Goal: Information Seeking & Learning: Find specific fact

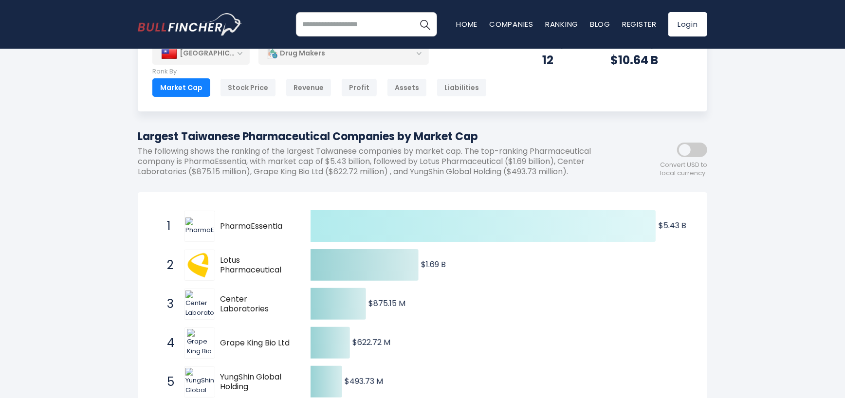
scroll to position [97, 0]
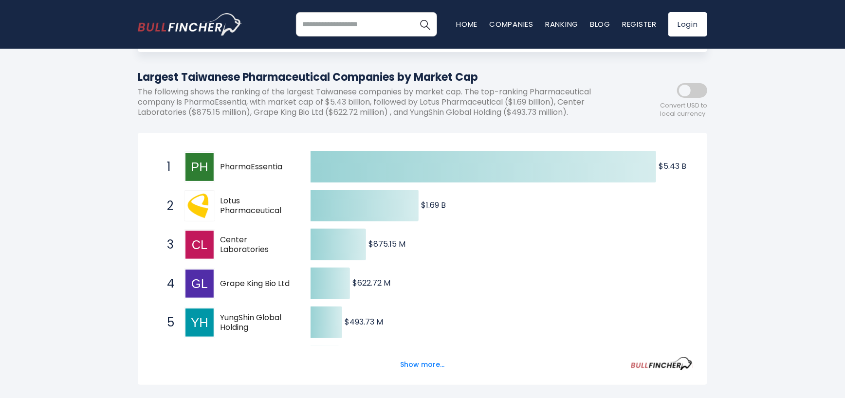
drag, startPoint x: 271, startPoint y: 250, endPoint x: 227, endPoint y: 240, distance: 44.9
click at [227, 240] on span "Center Laboratories" at bounding box center [257, 245] width 74 height 20
drag, startPoint x: 220, startPoint y: 237, endPoint x: 266, endPoint y: 254, distance: 49.8
click at [266, 254] on span "Center Laboratories" at bounding box center [257, 245] width 74 height 20
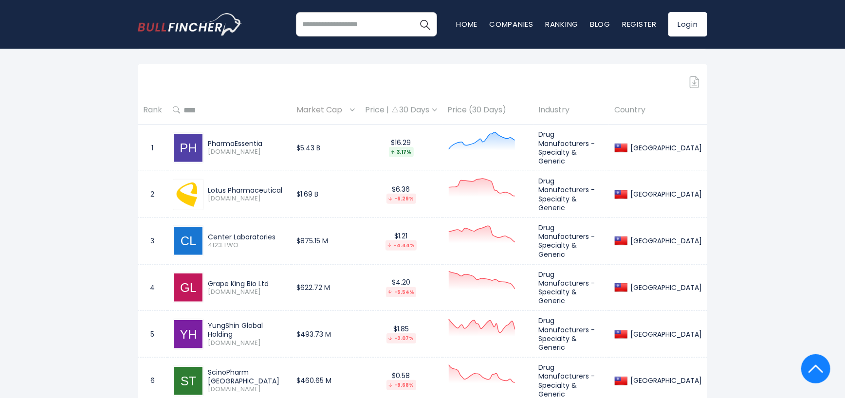
scroll to position [438, 0]
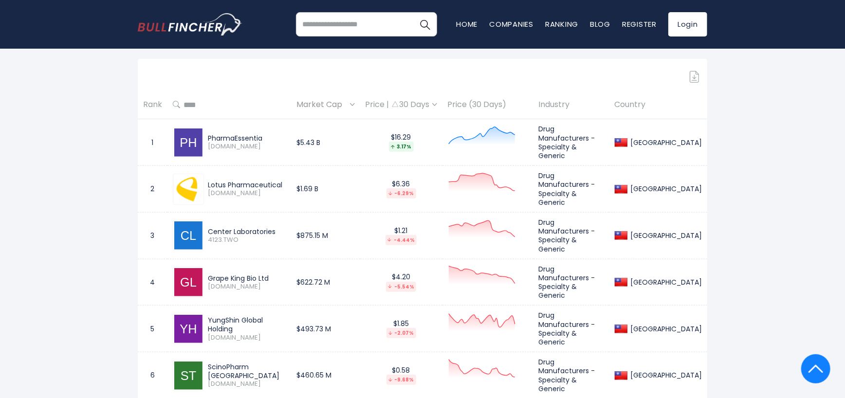
drag, startPoint x: 207, startPoint y: 227, endPoint x: 265, endPoint y: 231, distance: 58.6
click at [266, 231] on div "Center Laboratories 4123.TWO" at bounding box center [245, 235] width 82 height 17
drag, startPoint x: 238, startPoint y: 238, endPoint x: 209, endPoint y: 238, distance: 29.2
click at [209, 238] on span "4123.TWO" at bounding box center [247, 240] width 78 height 8
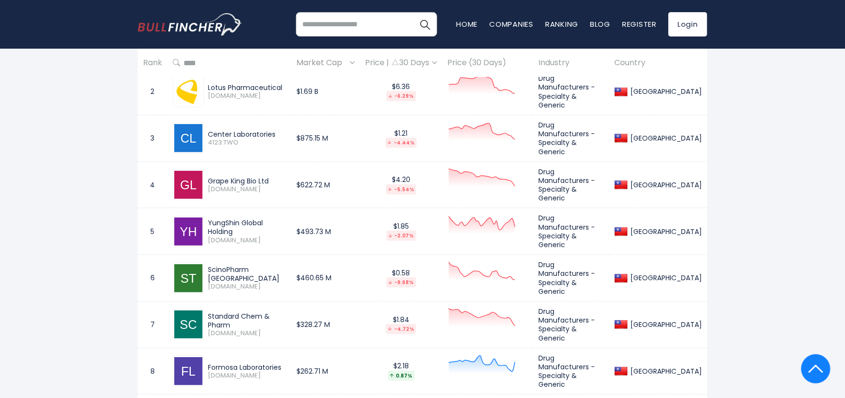
scroll to position [633, 0]
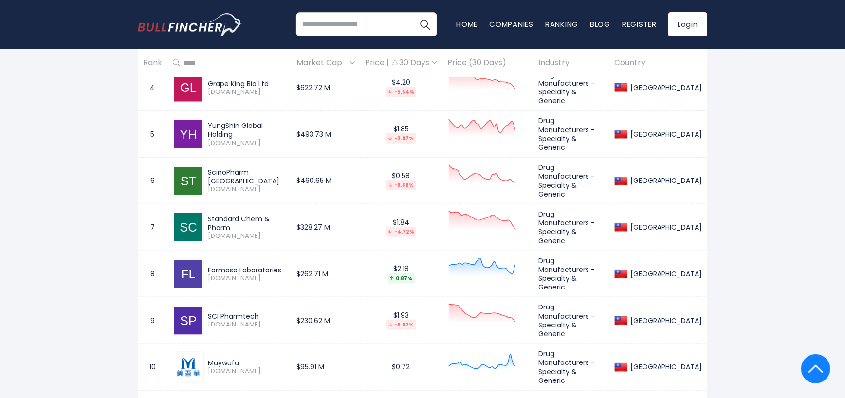
drag, startPoint x: 236, startPoint y: 126, endPoint x: 205, endPoint y: 114, distance: 33.3
click at [205, 121] on div "YungShin Global Holding [DOMAIN_NAME]" at bounding box center [245, 134] width 82 height 26
drag, startPoint x: 229, startPoint y: 217, endPoint x: 207, endPoint y: 209, distance: 23.4
click at [208, 215] on div "Standard Chem & Pharm" at bounding box center [247, 224] width 78 height 18
drag, startPoint x: 235, startPoint y: 227, endPoint x: 206, endPoint y: 228, distance: 28.7
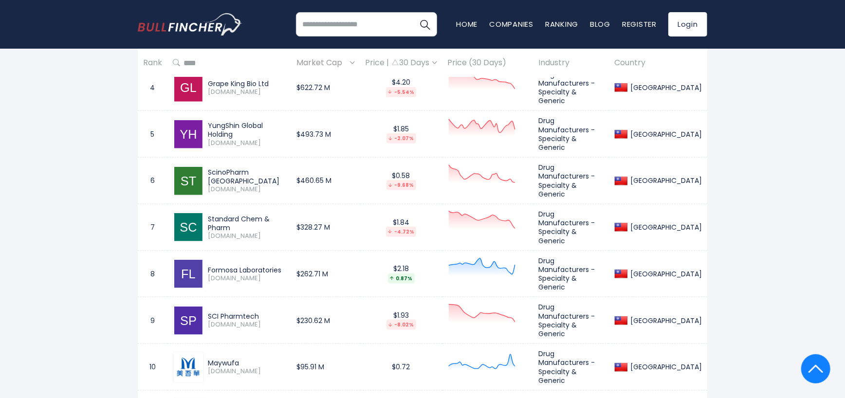
click at [206, 228] on div "Standard Chem & Pharm [DOMAIN_NAME]" at bounding box center [245, 228] width 82 height 26
copy span "[DOMAIN_NAME]"
drag, startPoint x: 269, startPoint y: 302, endPoint x: 207, endPoint y: 303, distance: 61.8
click at [207, 312] on div "SCI Pharmtech [DOMAIN_NAME]" at bounding box center [245, 320] width 82 height 17
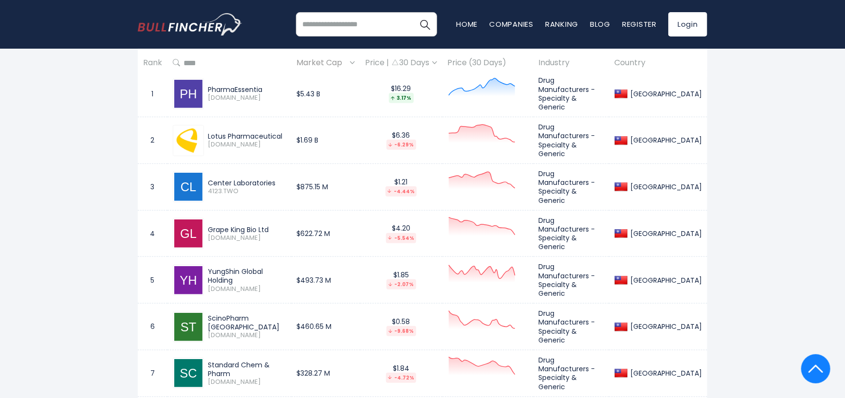
scroll to position [487, 0]
drag, startPoint x: 274, startPoint y: 178, endPoint x: 208, endPoint y: 178, distance: 66.2
click at [208, 179] on div "Center Laboratories" at bounding box center [247, 183] width 78 height 9
drag, startPoint x: 273, startPoint y: 222, endPoint x: 228, endPoint y: 223, distance: 44.3
click at [196, 225] on div "Grape King Bio Ltd [DOMAIN_NAME]" at bounding box center [229, 233] width 113 height 31
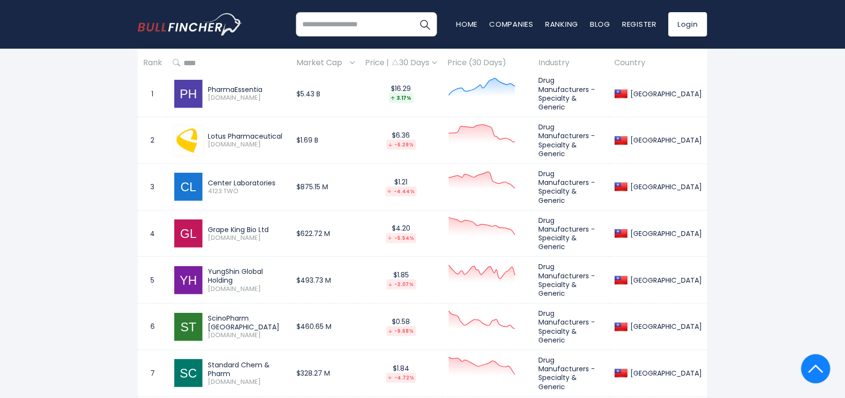
drag, startPoint x: 278, startPoint y: 316, endPoint x: 213, endPoint y: 317, distance: 64.3
click at [206, 317] on div "ScinoPharm [GEOGRAPHIC_DATA] [DOMAIN_NAME]" at bounding box center [245, 327] width 82 height 26
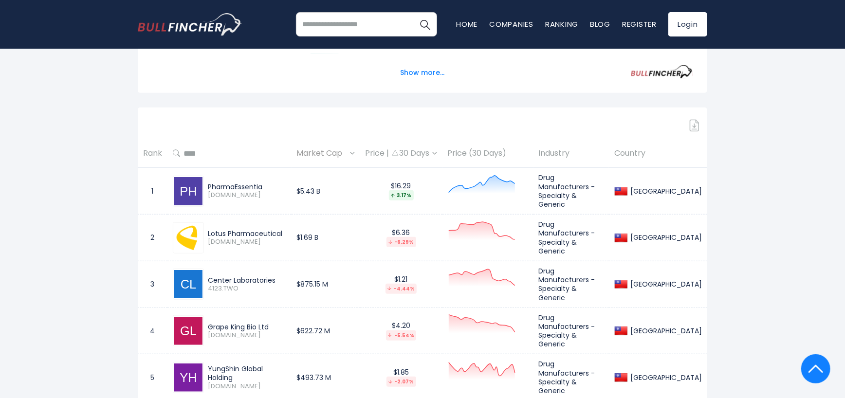
scroll to position [390, 0]
drag, startPoint x: 282, startPoint y: 229, endPoint x: 212, endPoint y: 229, distance: 70.6
click at [199, 228] on div "Lotus Pharmaceutical [DOMAIN_NAME]" at bounding box center [229, 238] width 113 height 31
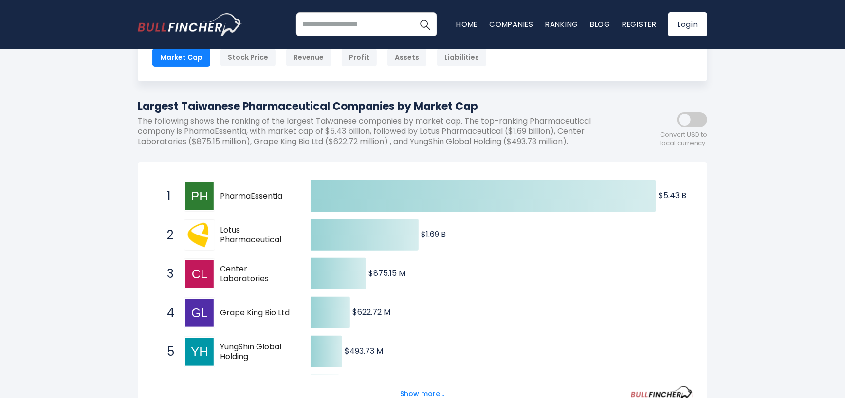
scroll to position [38, 0]
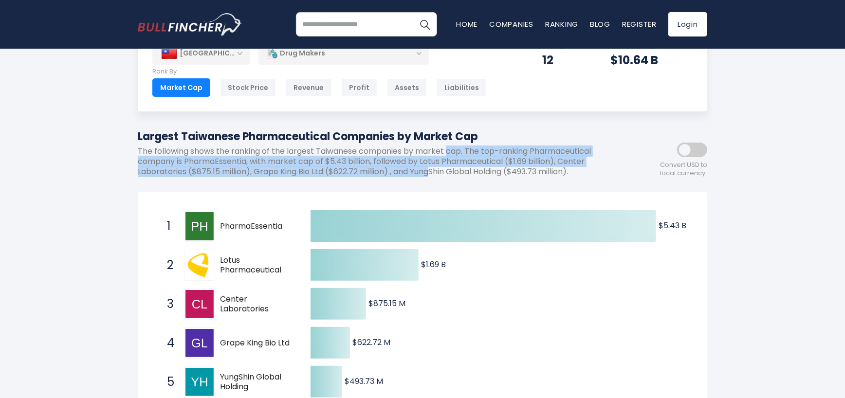
drag, startPoint x: 448, startPoint y: 153, endPoint x: 435, endPoint y: 173, distance: 23.9
click at [435, 173] on p "The following shows the ranking of the largest Taiwanese companies by market ca…" at bounding box center [379, 162] width 482 height 30
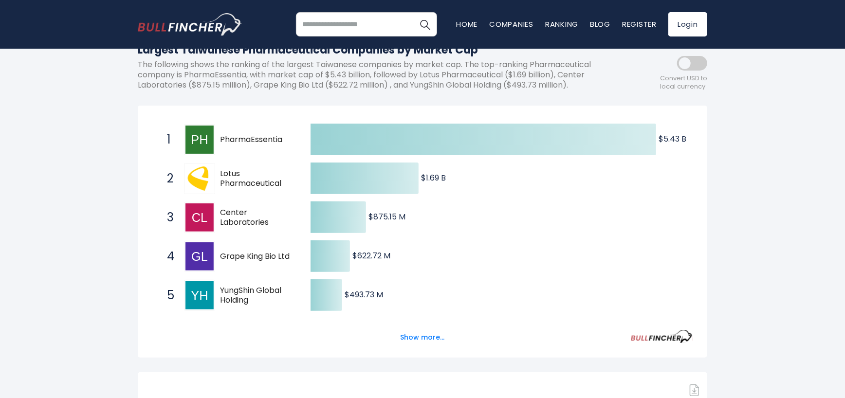
scroll to position [76, 0]
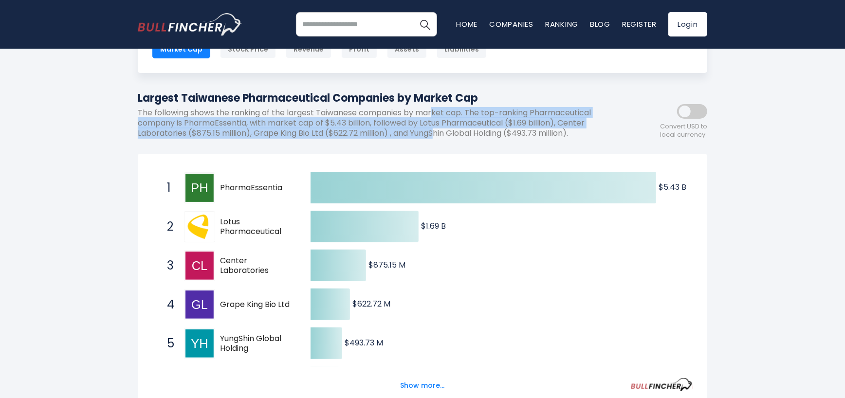
drag, startPoint x: 433, startPoint y: 114, endPoint x: 476, endPoint y: 135, distance: 47.3
click at [442, 141] on div "Largest Taiwanese Pharmaceutical Companies by Market Cap The following shows th…" at bounding box center [379, 118] width 482 height 56
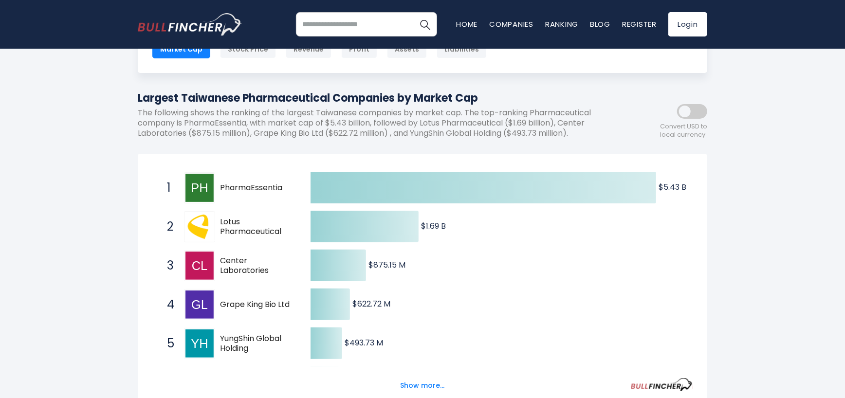
drag, startPoint x: 482, startPoint y: 135, endPoint x: 561, endPoint y: 135, distance: 79.4
click at [483, 135] on p "The following shows the ranking of the largest Taiwanese companies by market ca…" at bounding box center [379, 123] width 482 height 30
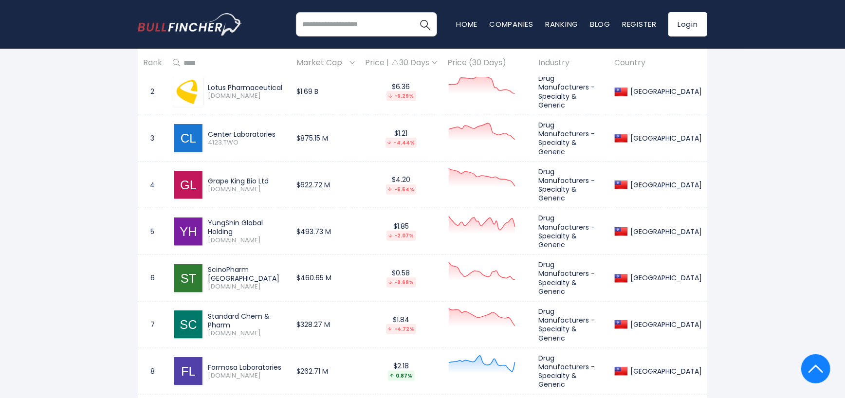
scroll to position [497, 0]
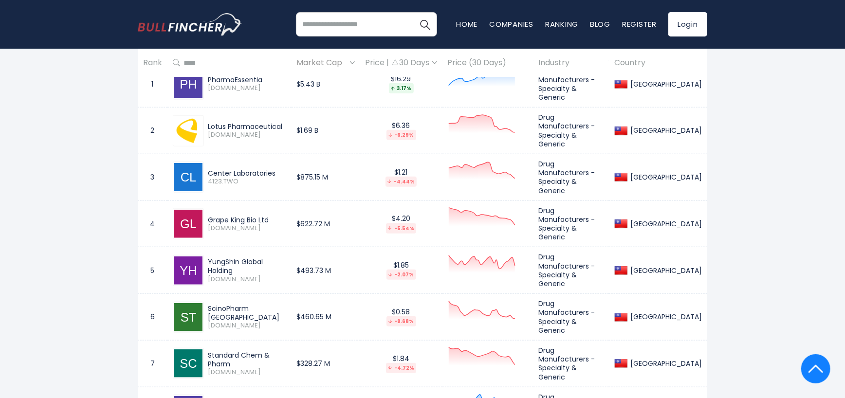
drag, startPoint x: 208, startPoint y: 123, endPoint x: 298, endPoint y: 123, distance: 89.6
click at [298, 123] on tr "2 Lotus Pharmaceutical [DOMAIN_NAME] $1.69 B $6.36 -6.29% Drug Manufacturers - …" at bounding box center [423, 131] width 570 height 47
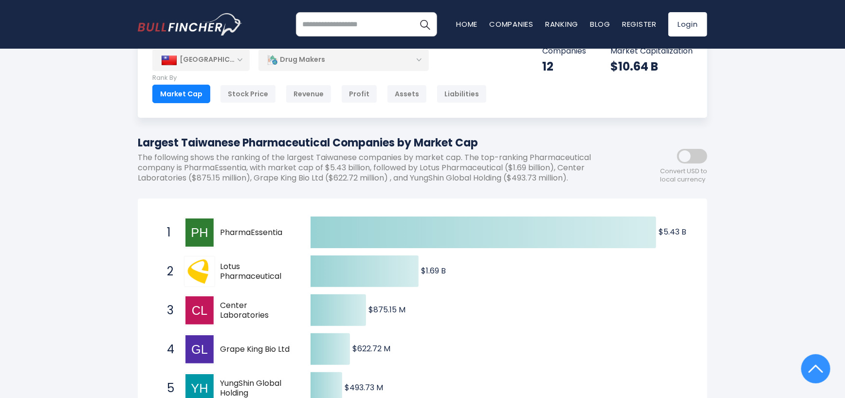
scroll to position [0, 0]
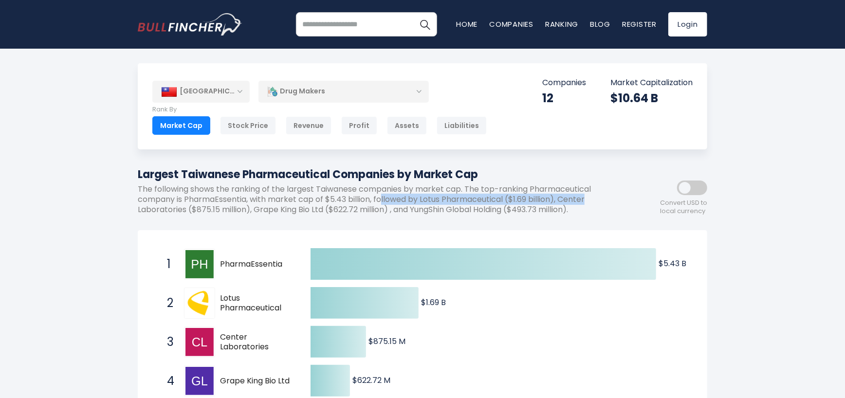
drag, startPoint x: 383, startPoint y: 199, endPoint x: 609, endPoint y: 198, distance: 225.9
click at [609, 198] on p "The following shows the ranking of the largest Taiwanese companies by market ca…" at bounding box center [379, 200] width 482 height 30
drag, startPoint x: 609, startPoint y: 198, endPoint x: 214, endPoint y: 56, distance: 420.0
click at [609, 198] on p "The following shows the ranking of the largest Taiwanese companies by market ca…" at bounding box center [379, 200] width 482 height 30
